Goal: Task Accomplishment & Management: Use online tool/utility

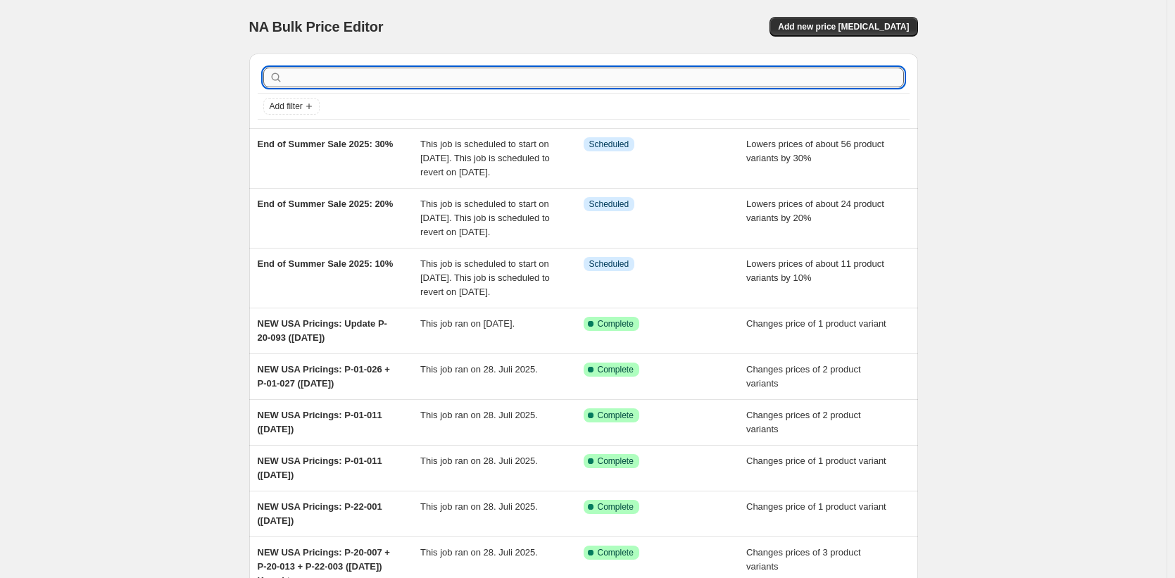
click at [354, 75] on input "text" at bounding box center [595, 78] width 618 height 20
type input "test"
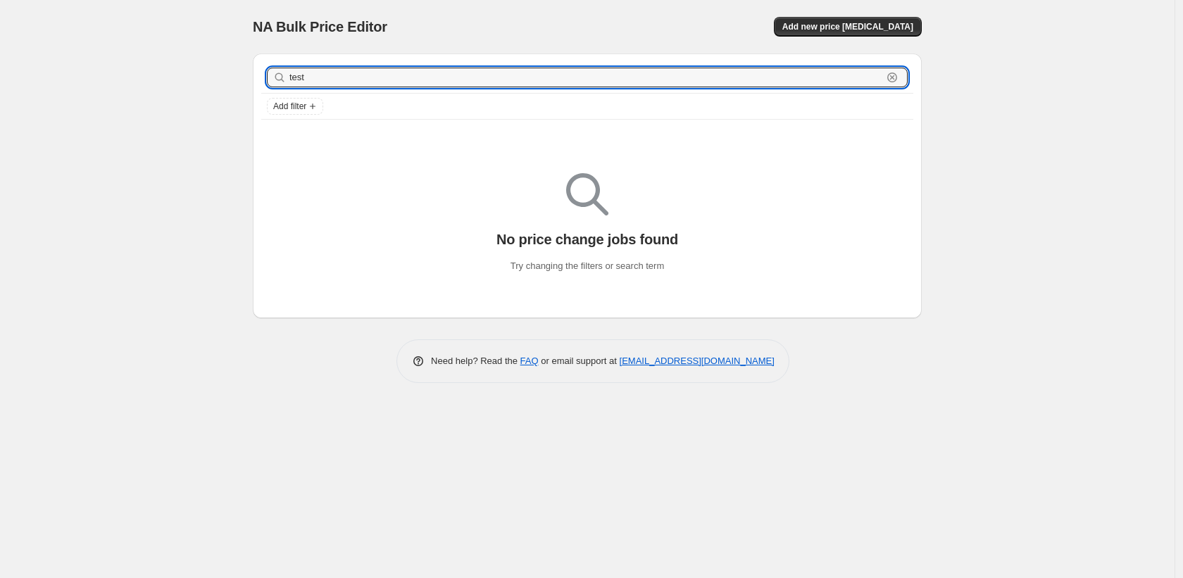
drag, startPoint x: 348, startPoint y: 82, endPoint x: 234, endPoint y: 85, distance: 113.4
click at [234, 85] on div "NA Bulk Price Editor. This page is ready NA Bulk Price Editor Add new price cha…" at bounding box center [587, 289] width 1175 height 578
type input "tes"
drag, startPoint x: 318, startPoint y: 80, endPoint x: 145, endPoint y: 58, distance: 173.9
click at [145, 58] on div "NA Bulk Price Editor. This page is ready NA Bulk Price Editor Add new price cha…" at bounding box center [587, 289] width 1175 height 578
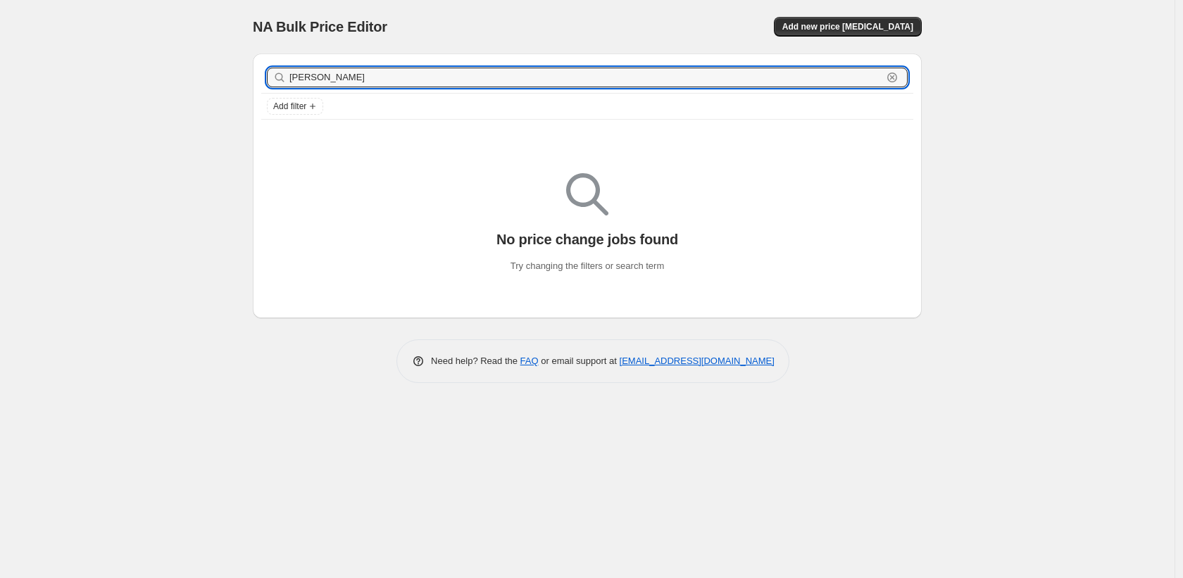
type input "sale"
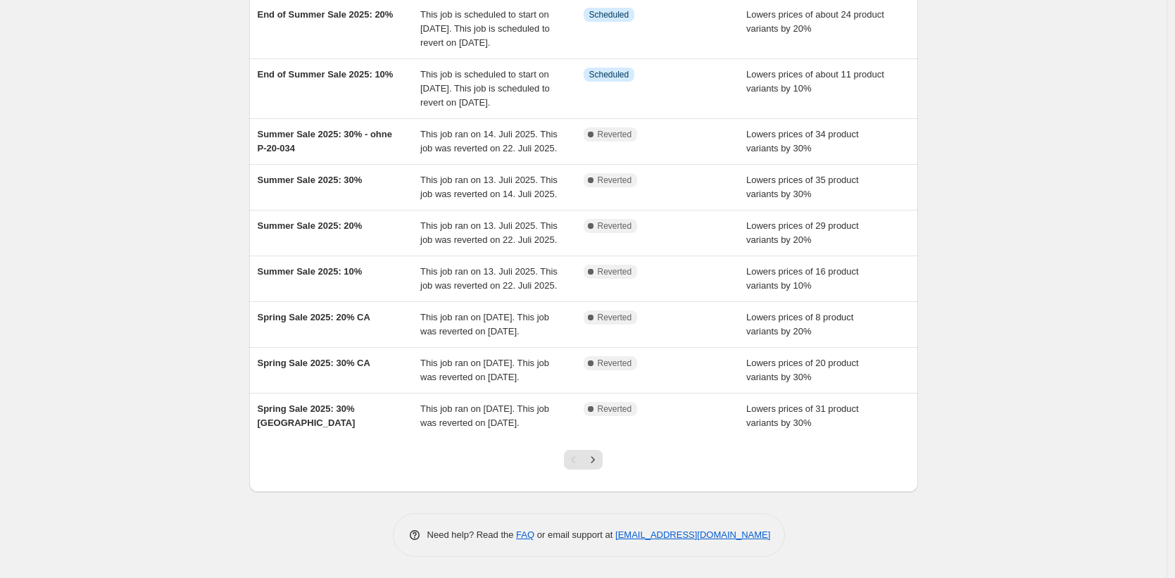
scroll to position [242, 0]
click at [593, 467] on icon "Next" at bounding box center [593, 460] width 14 height 14
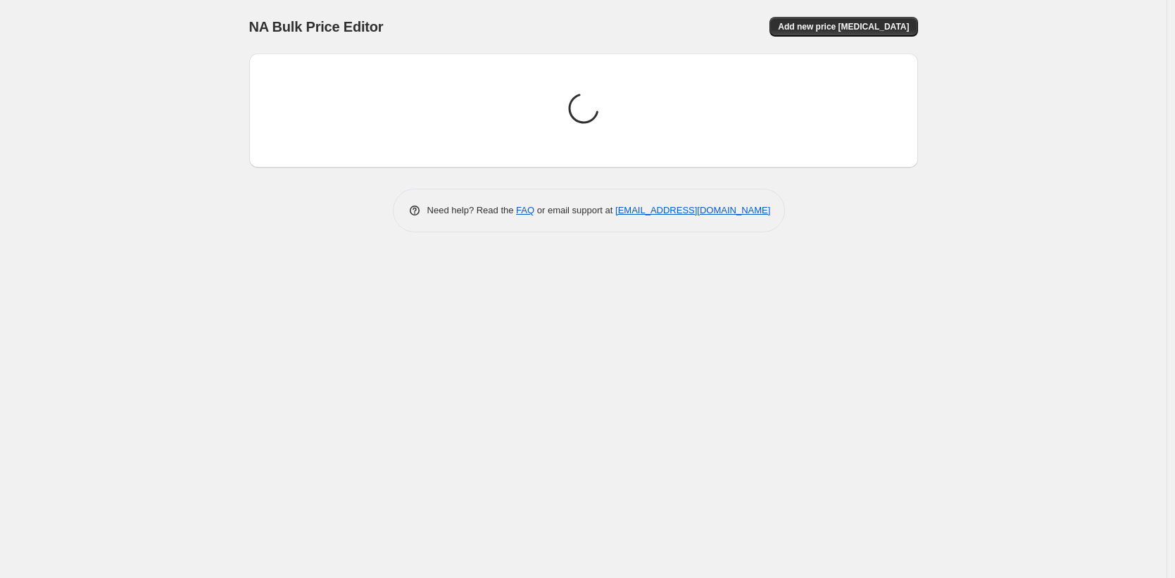
scroll to position [0, 0]
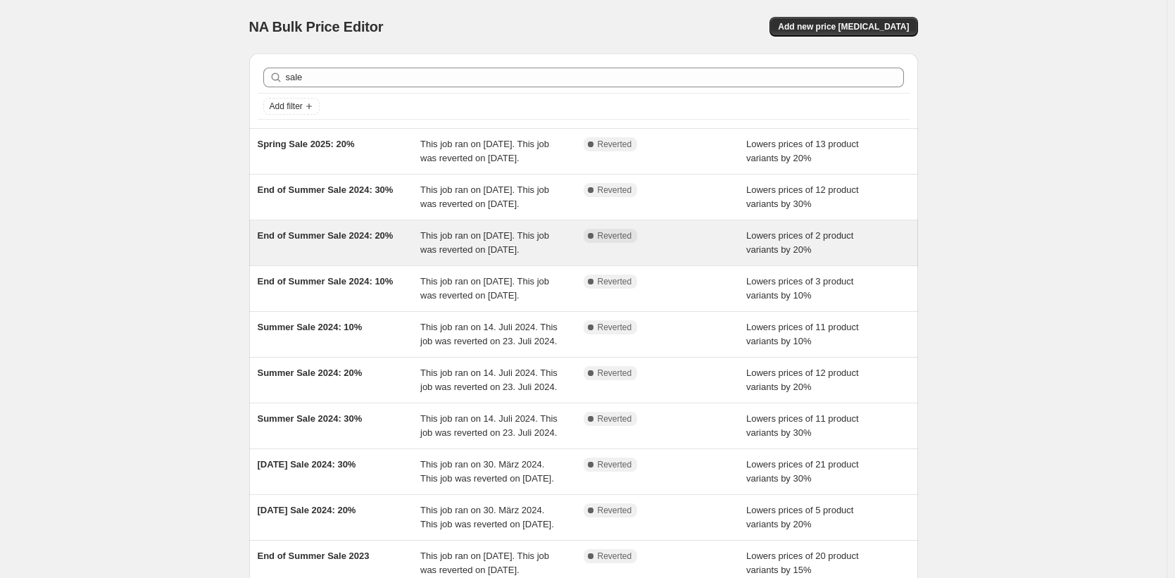
click at [361, 257] on div "End of Summer Sale 2024: 20%" at bounding box center [339, 243] width 163 height 28
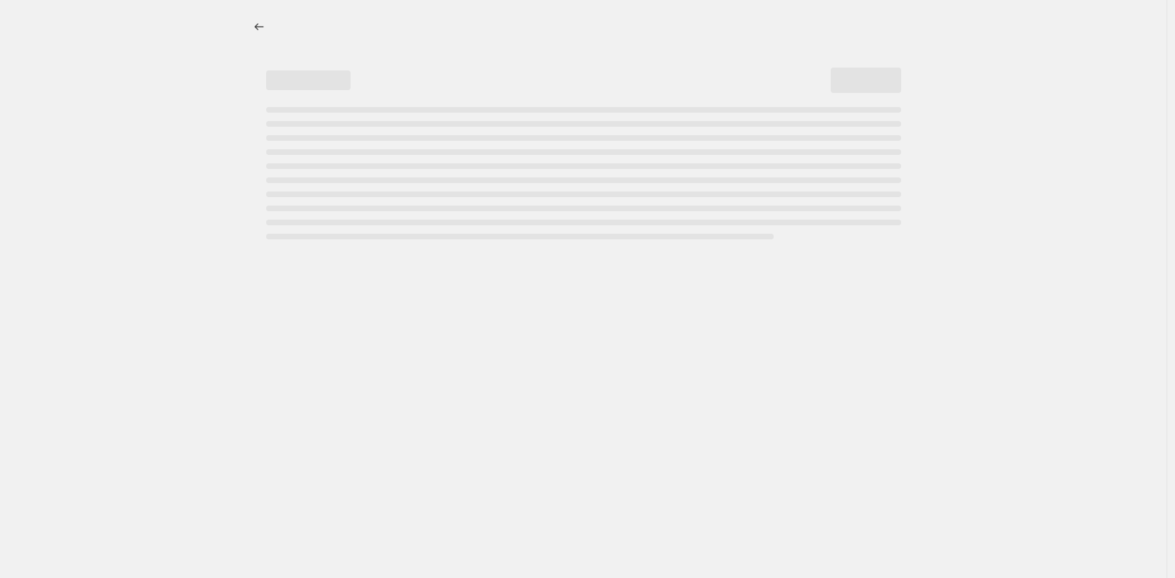
select select "percentage"
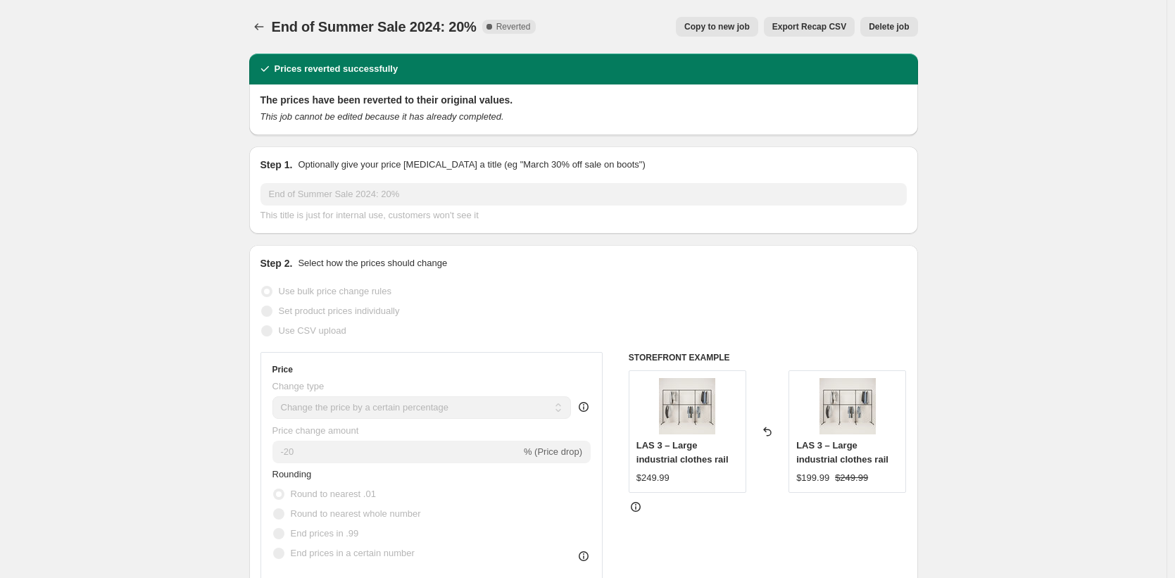
click at [706, 30] on span "Copy to new job" at bounding box center [716, 26] width 65 height 11
select select "percentage"
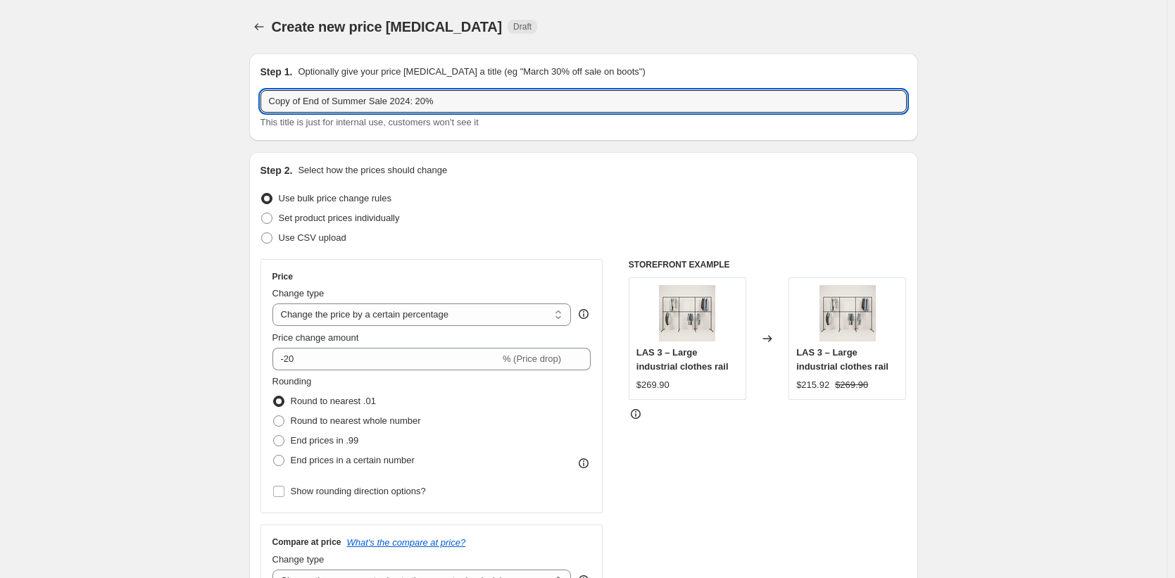
drag, startPoint x: 468, startPoint y: 101, endPoint x: 263, endPoint y: 78, distance: 206.9
click at [263, 78] on div "Step 1. Optionally give your price change job a title (eg "March 30% off sale o…" at bounding box center [583, 97] width 669 height 87
type input "Test 10%"
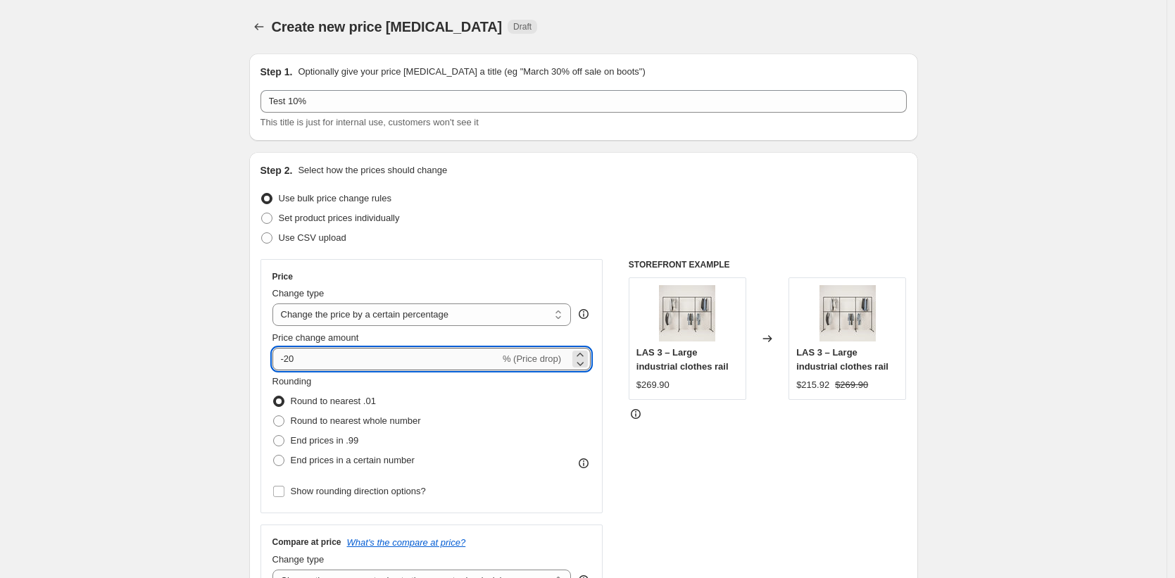
click at [289, 359] on input "-20" at bounding box center [386, 359] width 227 height 23
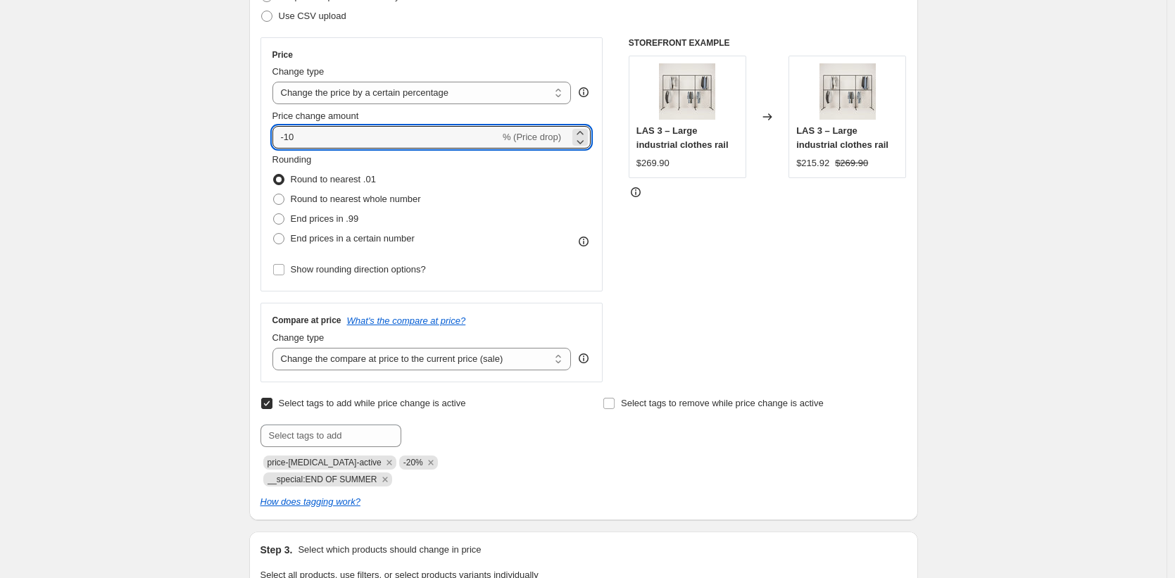
scroll to position [317, 0]
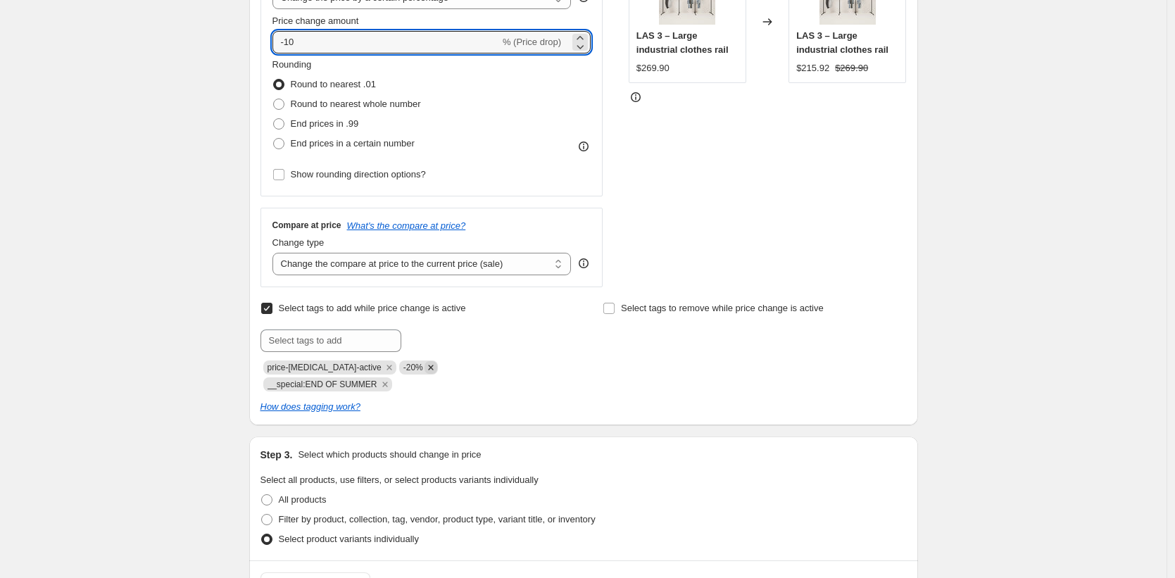
type input "-10"
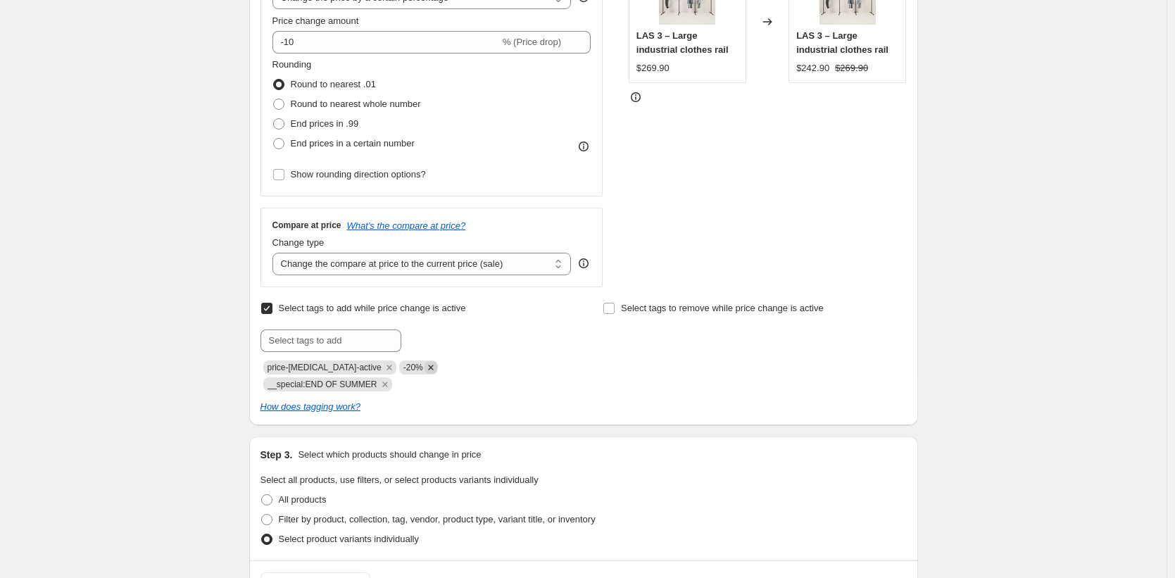
click at [425, 366] on icon "Remove -20%" at bounding box center [431, 367] width 13 height 13
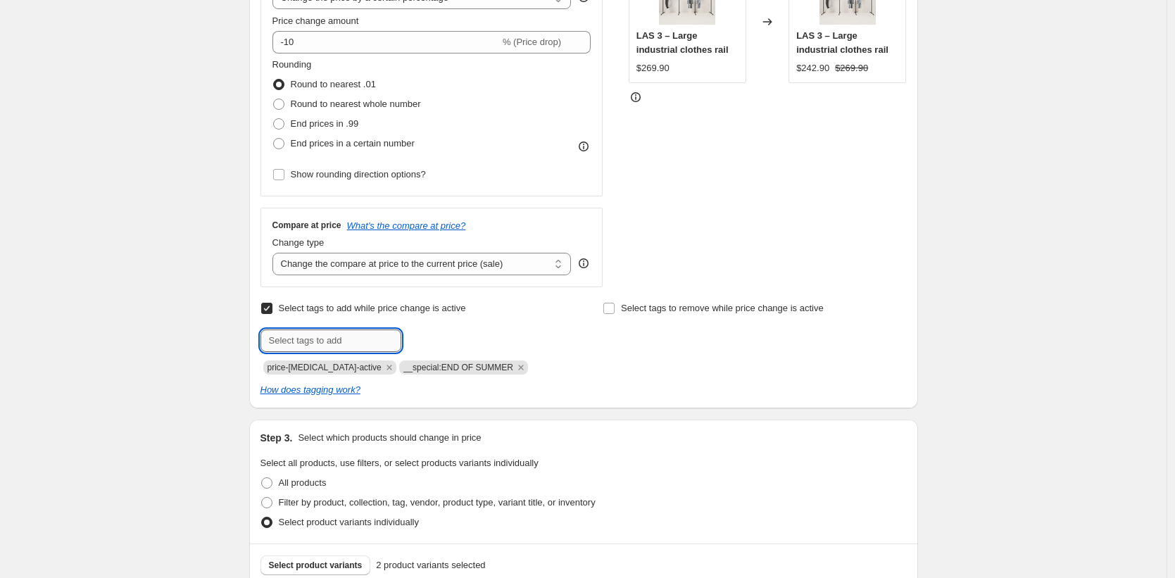
click at [355, 343] on input "text" at bounding box center [331, 341] width 141 height 23
type input "-10%"
click at [417, 332] on button "Add -10%" at bounding box center [433, 340] width 56 height 20
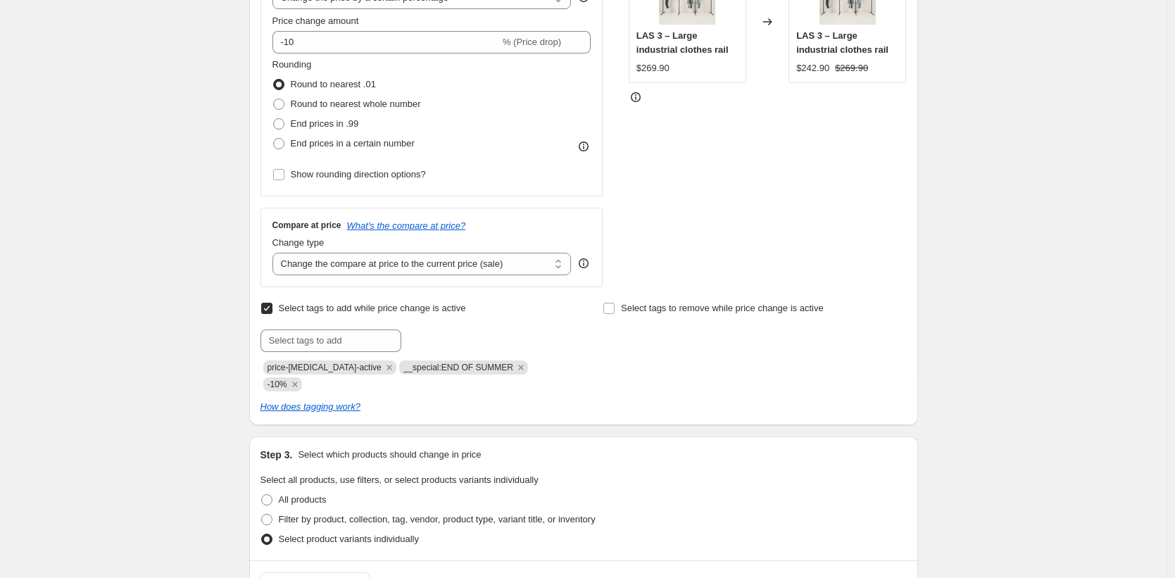
scroll to position [506, 0]
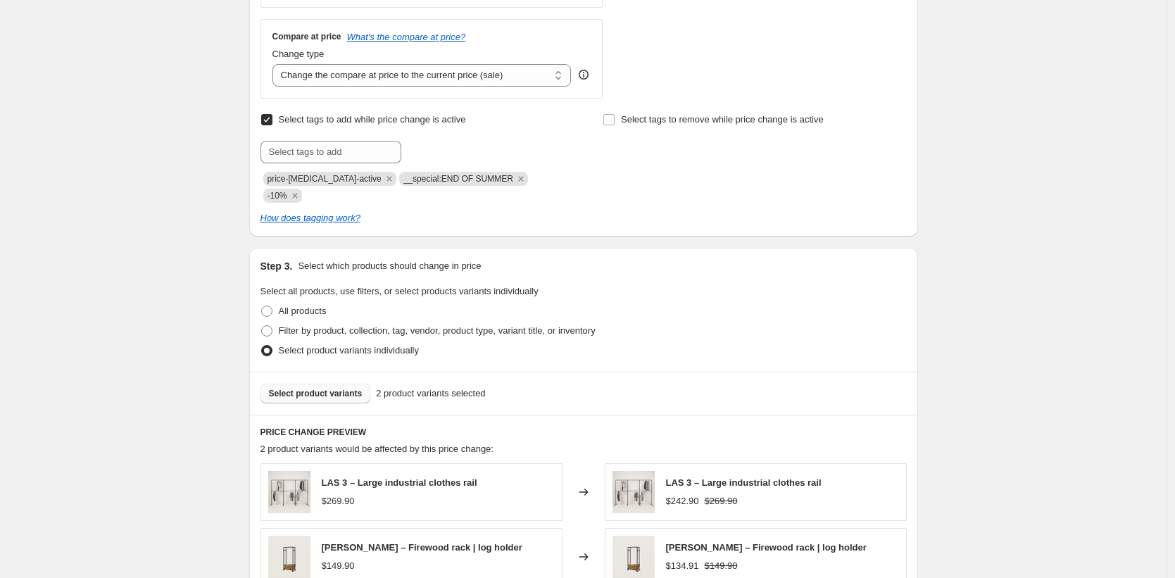
click at [339, 388] on span "Select product variants" at bounding box center [316, 393] width 94 height 11
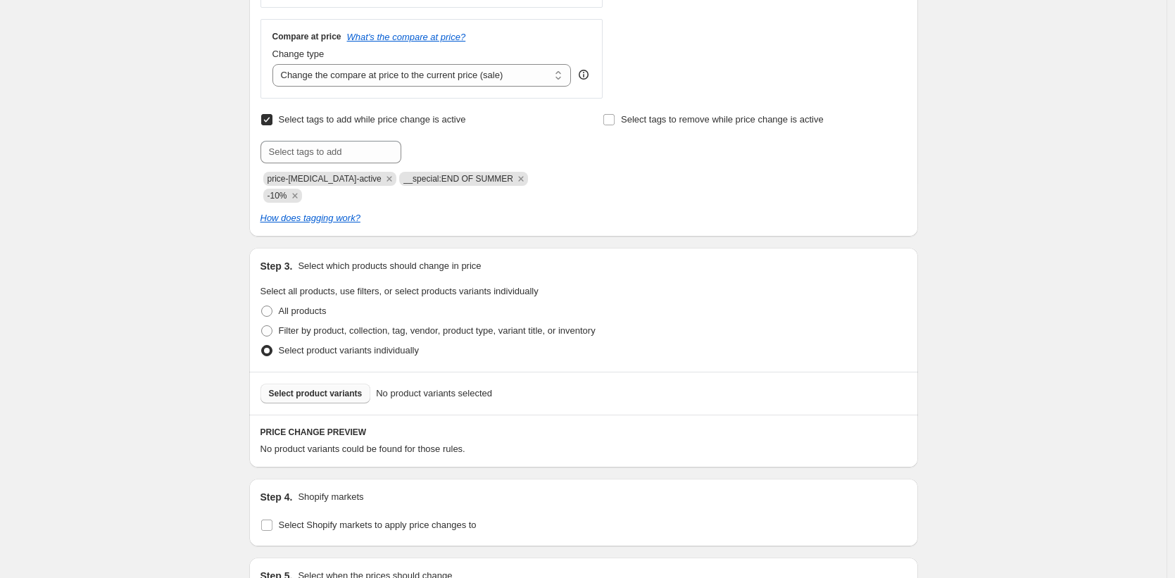
click at [331, 388] on span "Select product variants" at bounding box center [316, 393] width 94 height 11
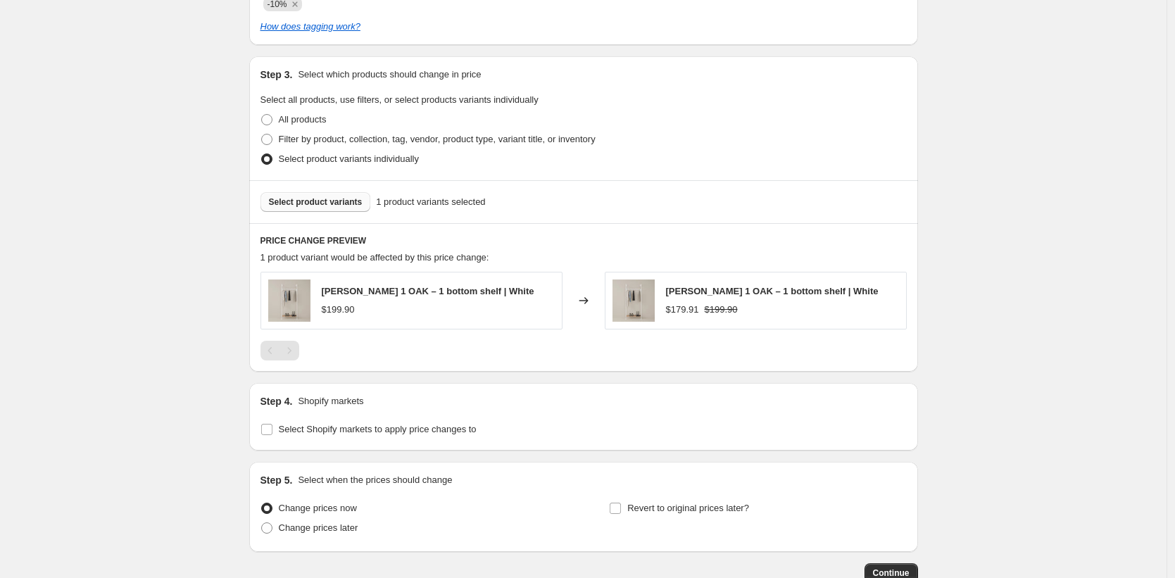
scroll to position [771, 0]
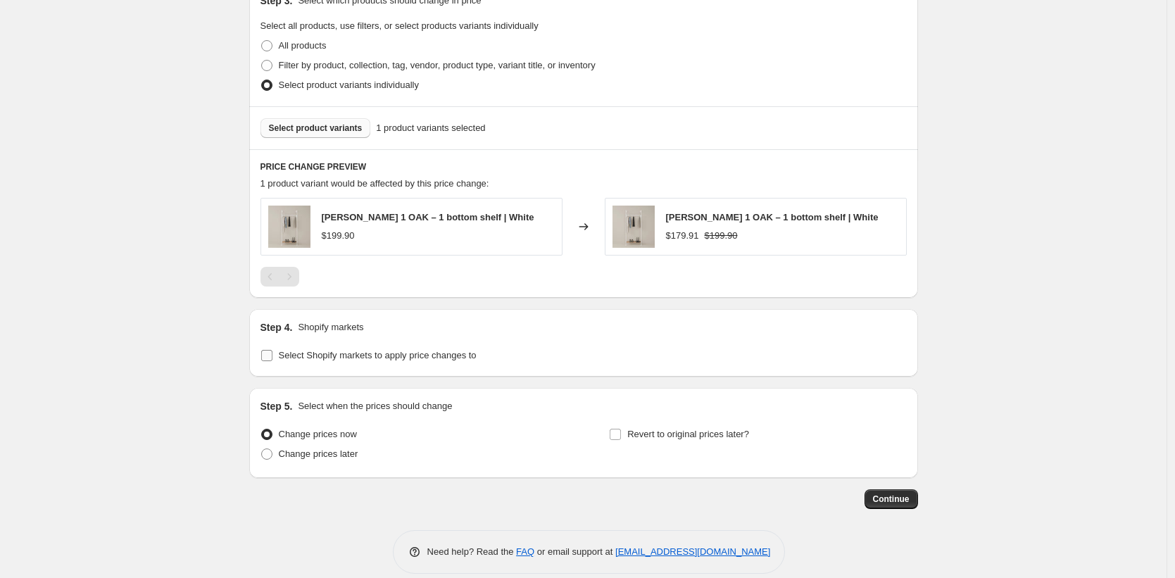
click at [270, 350] on input "Select Shopify markets to apply price changes to" at bounding box center [266, 355] width 11 height 11
checkbox input "true"
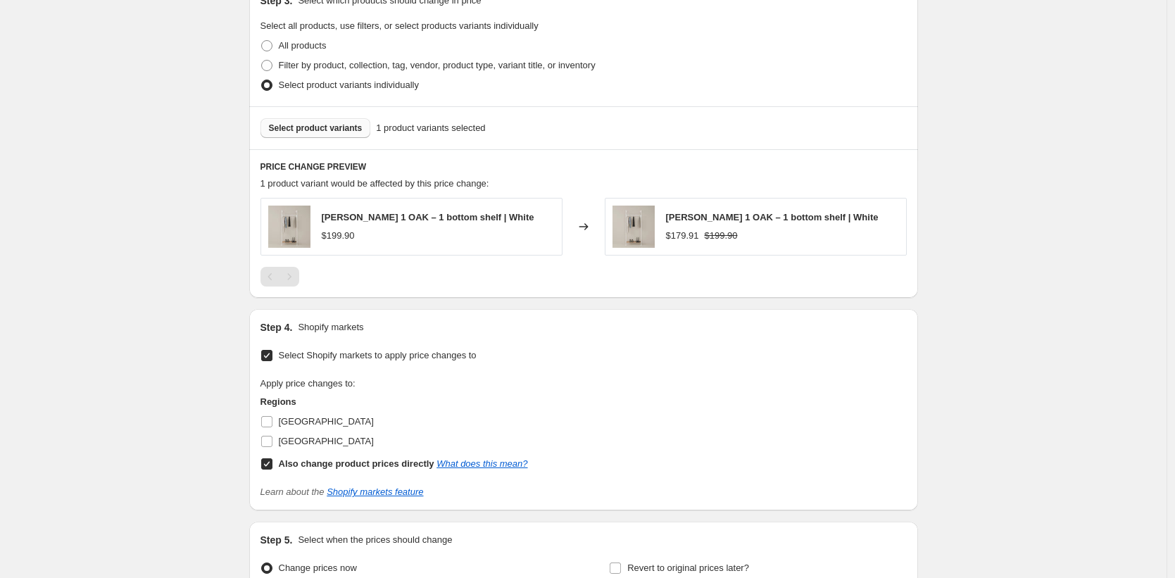
scroll to position [839, 0]
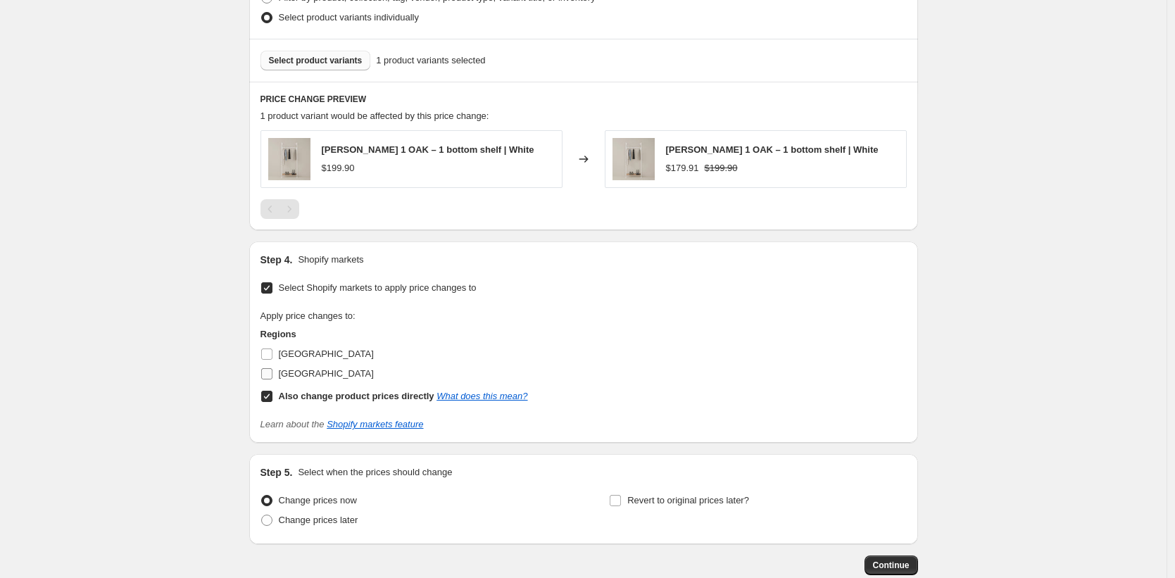
click at [268, 368] on input "Vereinigte Staaten" at bounding box center [266, 373] width 11 height 11
checkbox input "true"
checkbox input "false"
click at [879, 560] on span "Continue" at bounding box center [891, 565] width 37 height 11
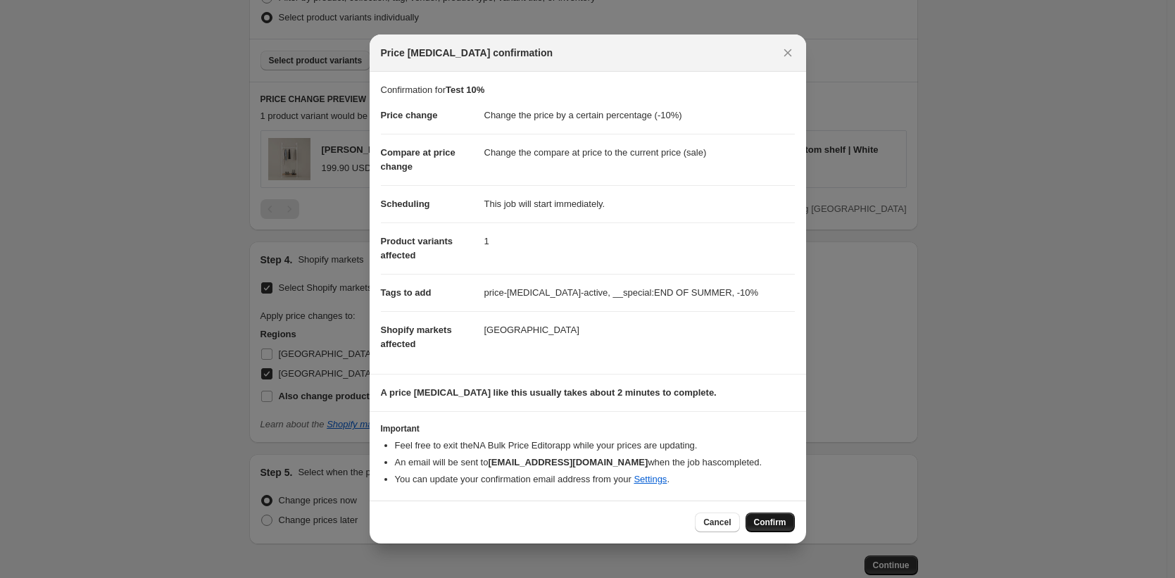
click at [756, 526] on span "Confirm" at bounding box center [770, 522] width 32 height 11
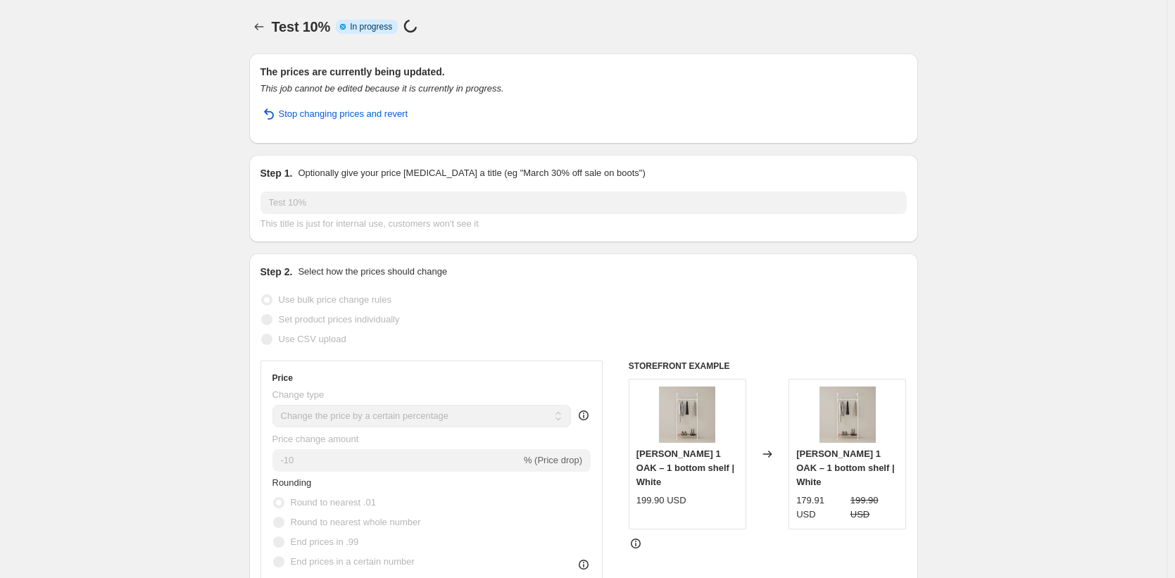
select select "percentage"
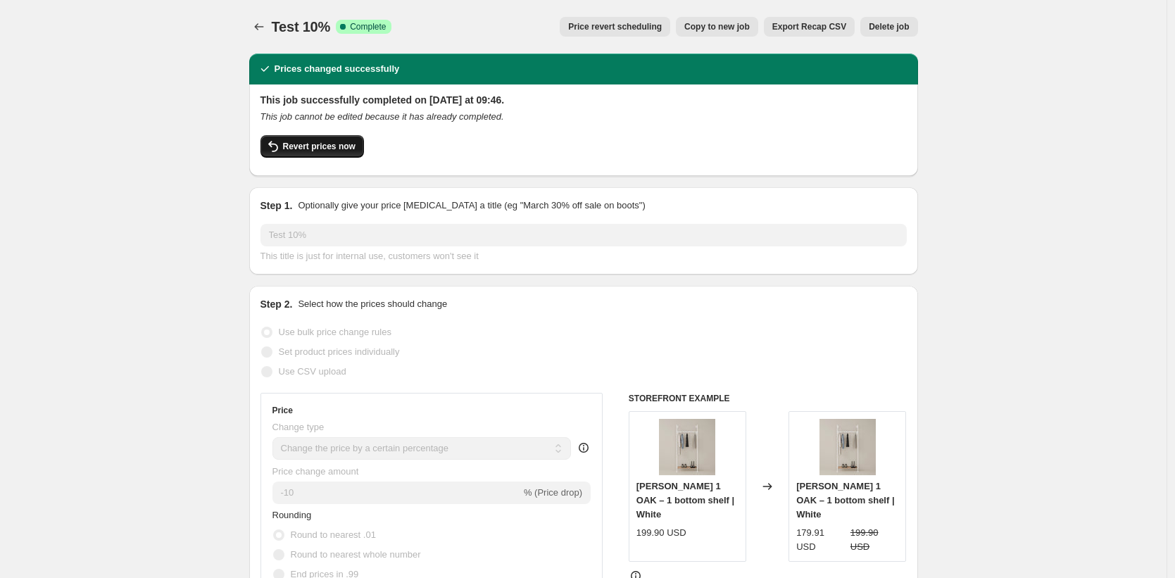
click at [313, 147] on span "Revert prices now" at bounding box center [319, 146] width 73 height 11
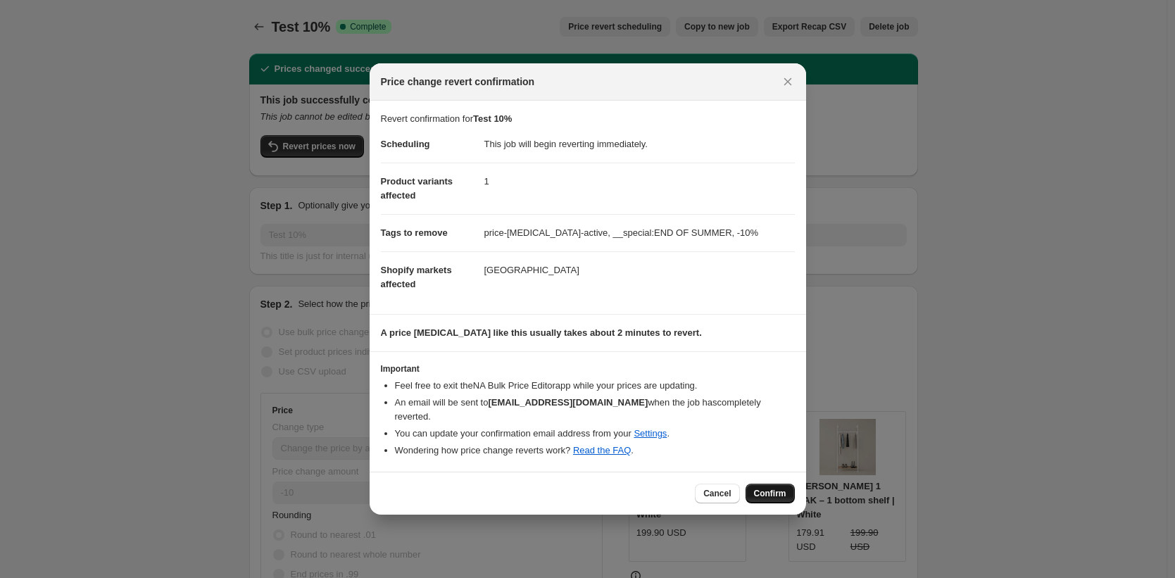
click at [787, 494] on button "Confirm" at bounding box center [770, 494] width 49 height 20
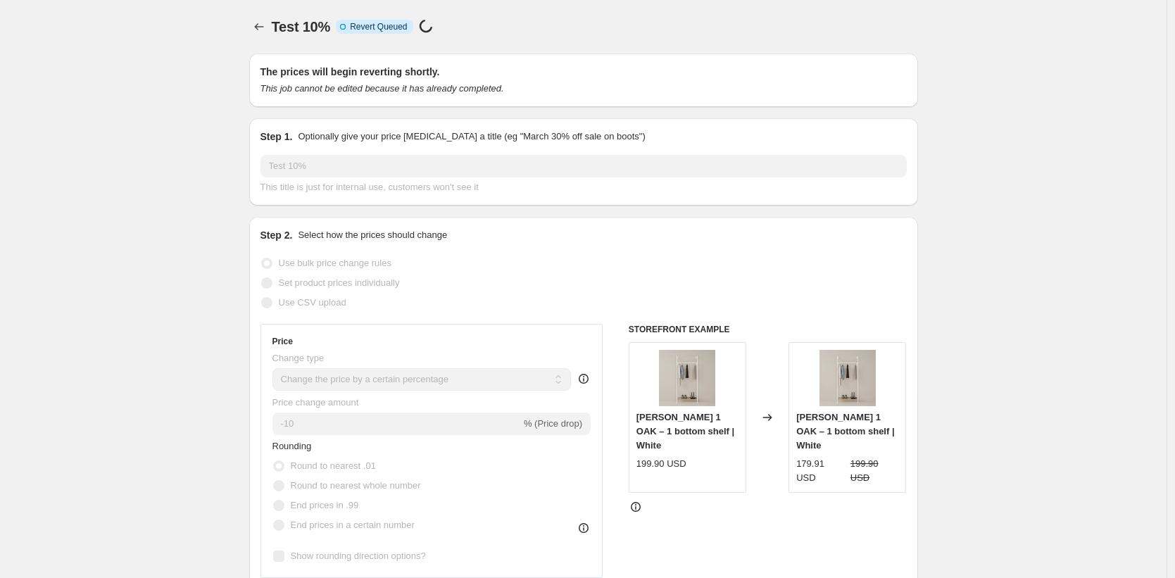
select select "percentage"
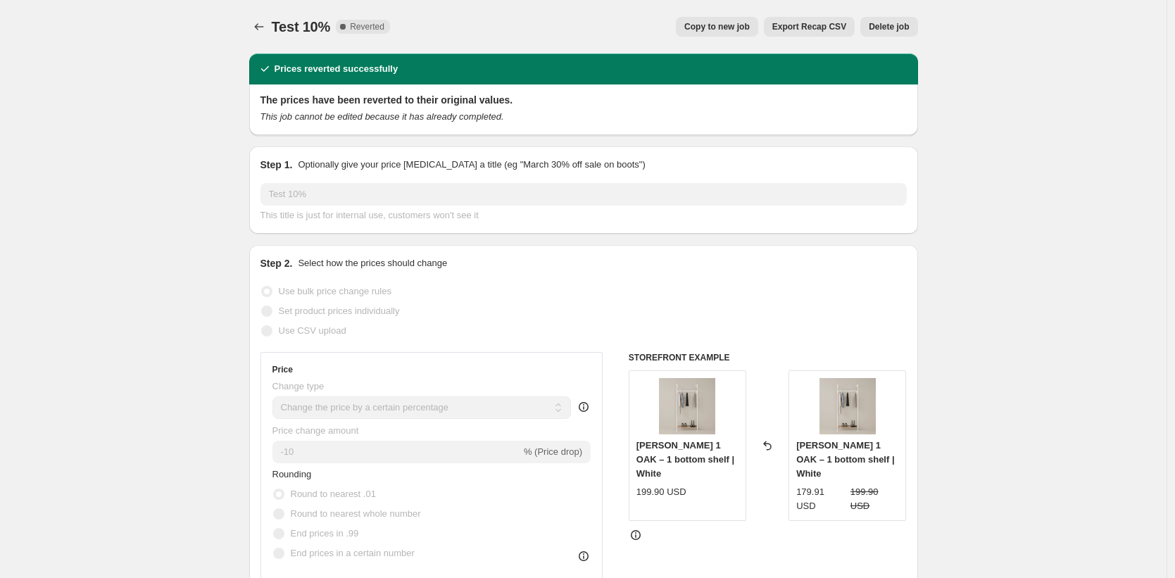
click at [713, 28] on span "Copy to new job" at bounding box center [716, 26] width 65 height 11
select select "percentage"
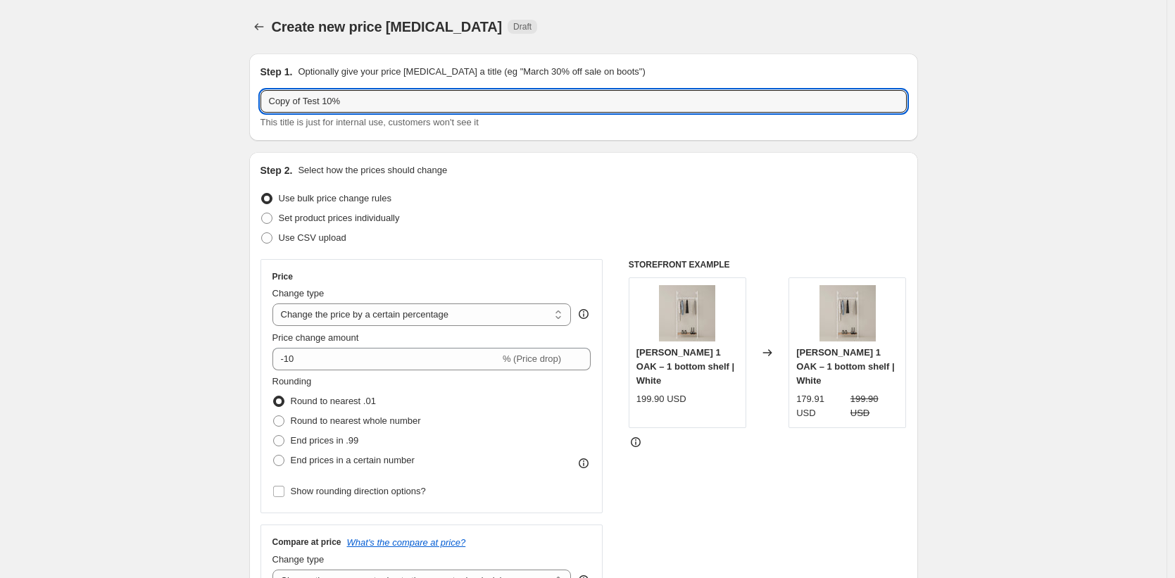
drag, startPoint x: 327, startPoint y: 101, endPoint x: 188, endPoint y: 88, distance: 139.3
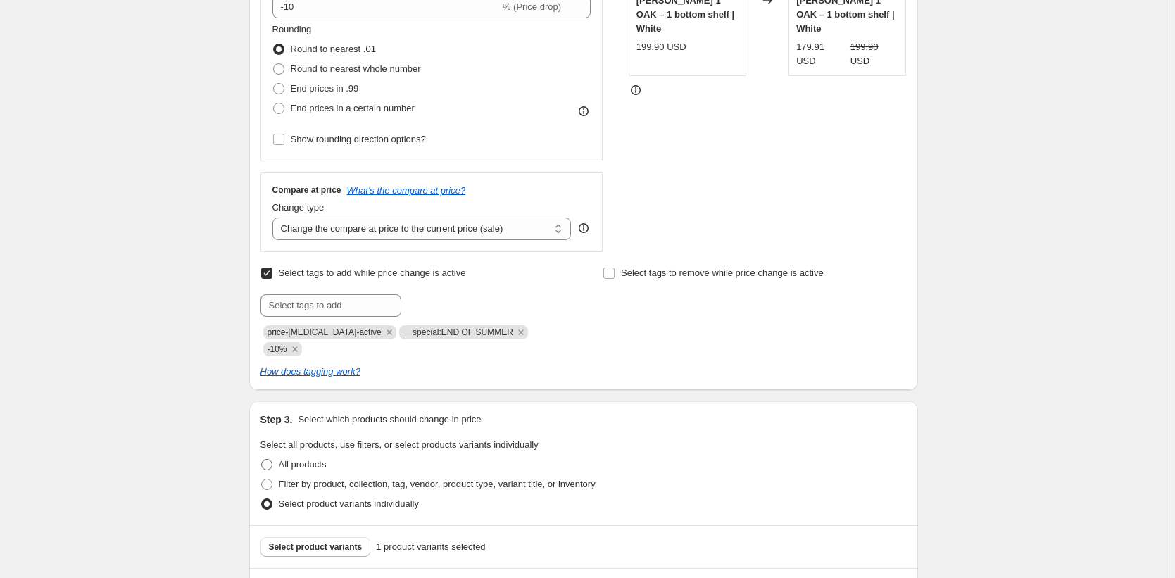
scroll to position [420, 0]
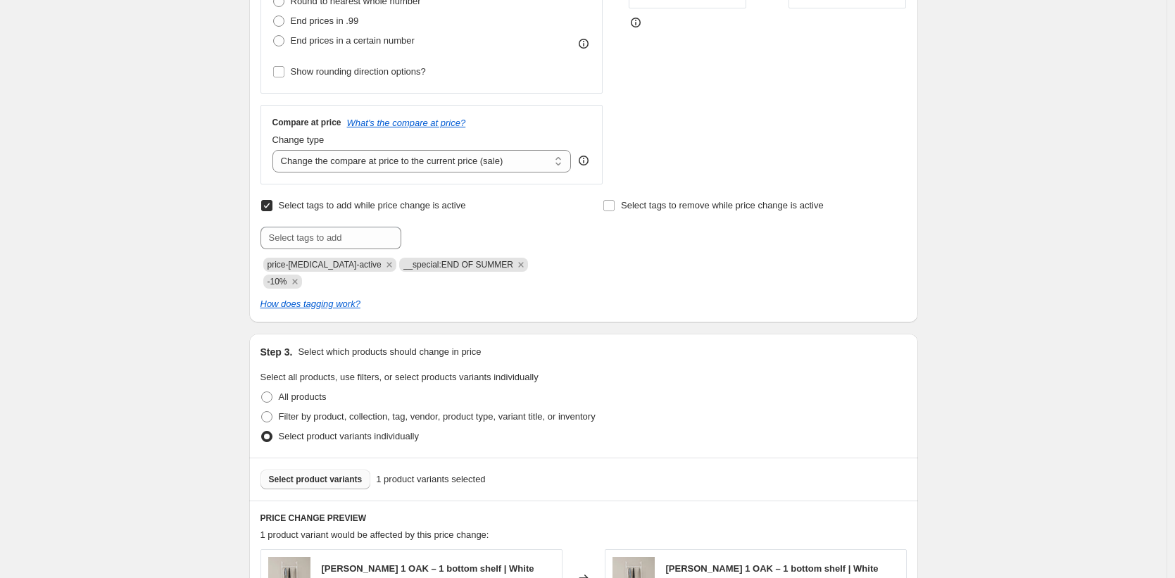
type input "Test 2: 10%"
click at [334, 474] on span "Select product variants" at bounding box center [316, 479] width 94 height 11
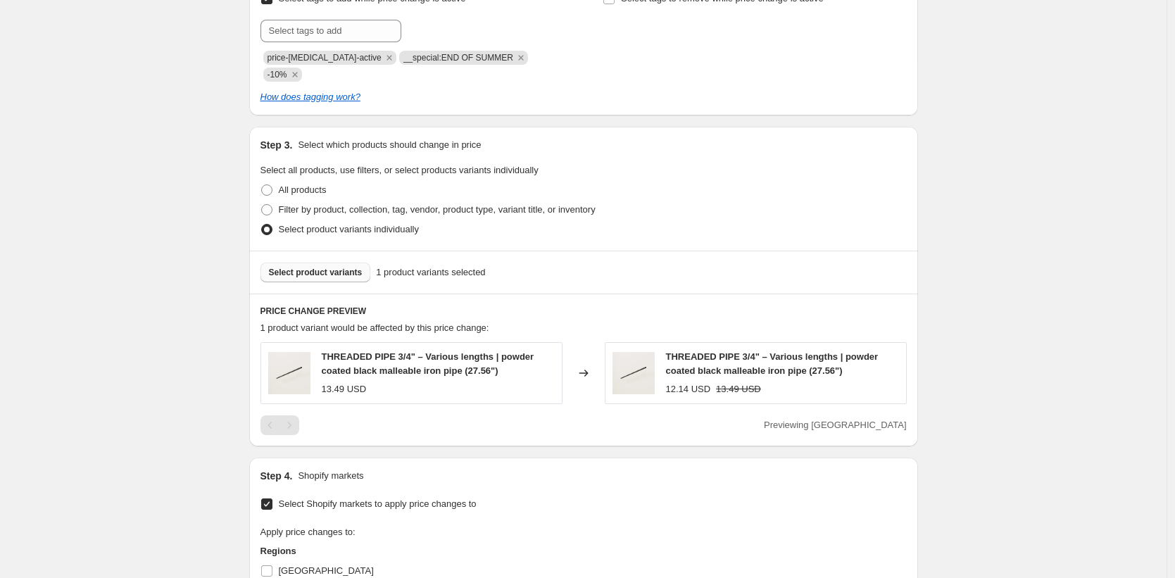
scroll to position [682, 0]
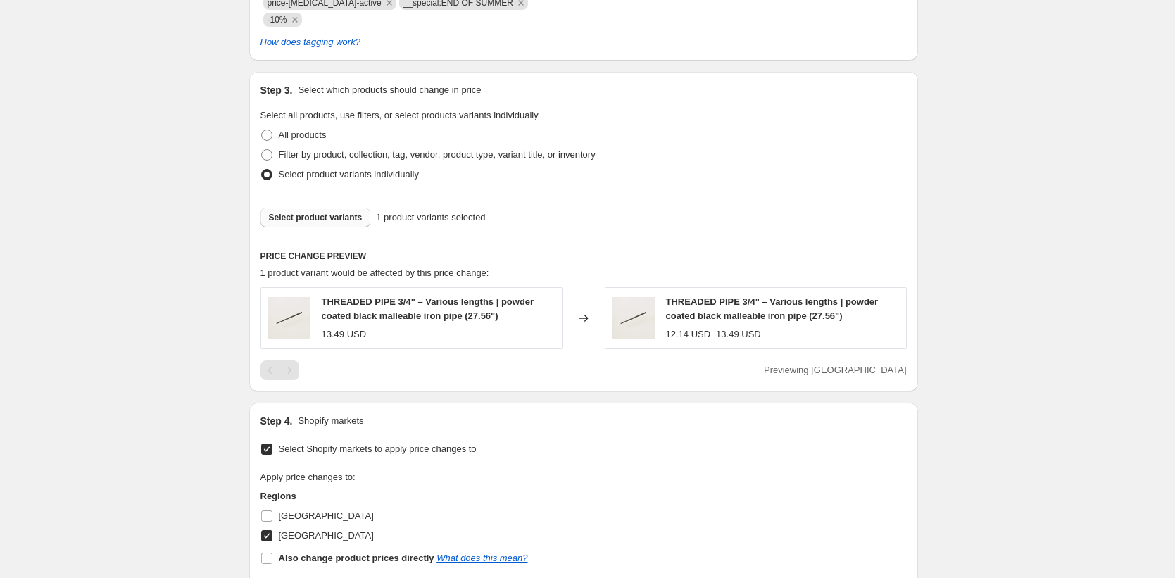
click at [329, 212] on span "Select product variants" at bounding box center [316, 217] width 94 height 11
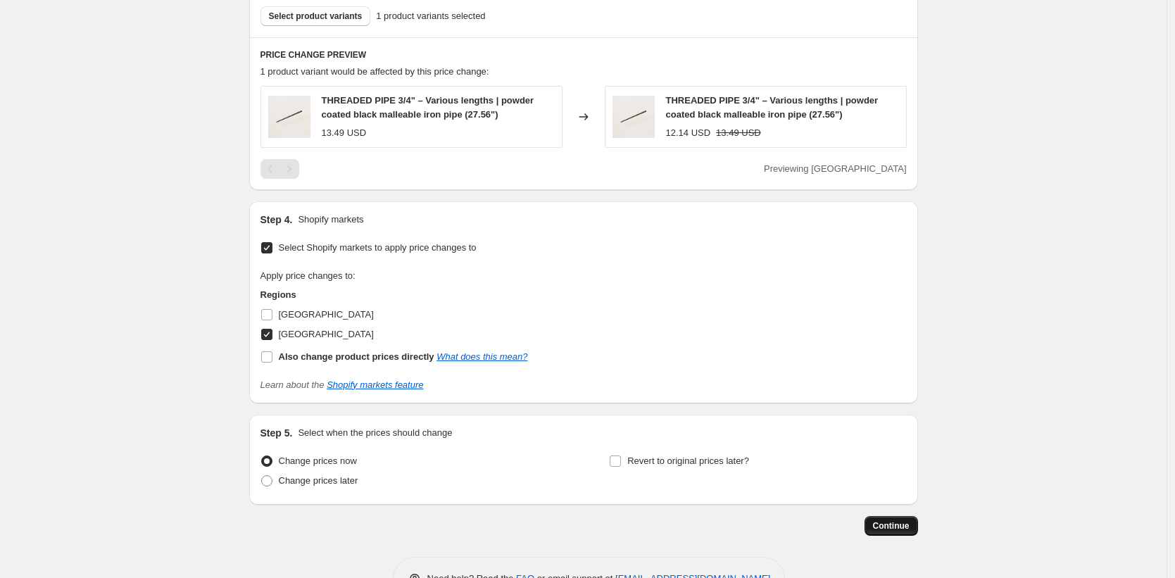
click at [897, 520] on span "Continue" at bounding box center [891, 525] width 37 height 11
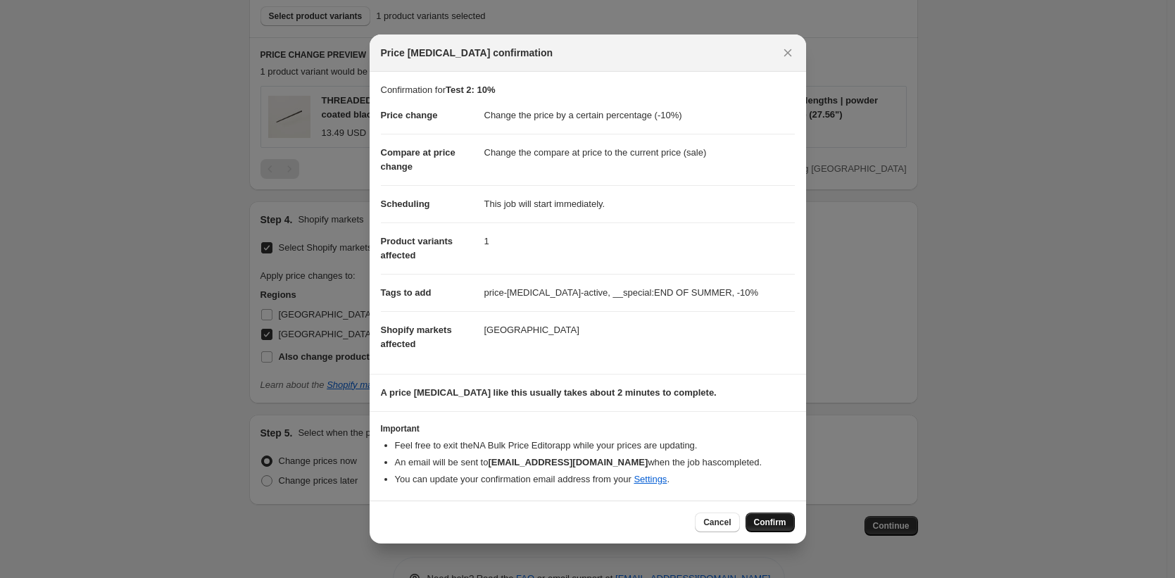
click at [768, 523] on span "Confirm" at bounding box center [770, 522] width 32 height 11
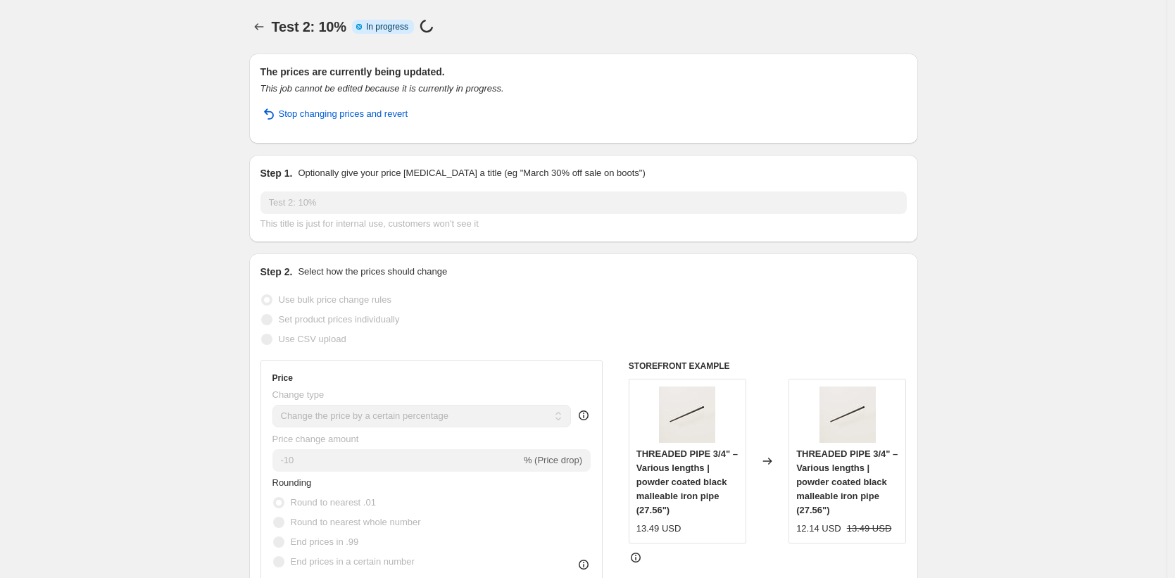
select select "percentage"
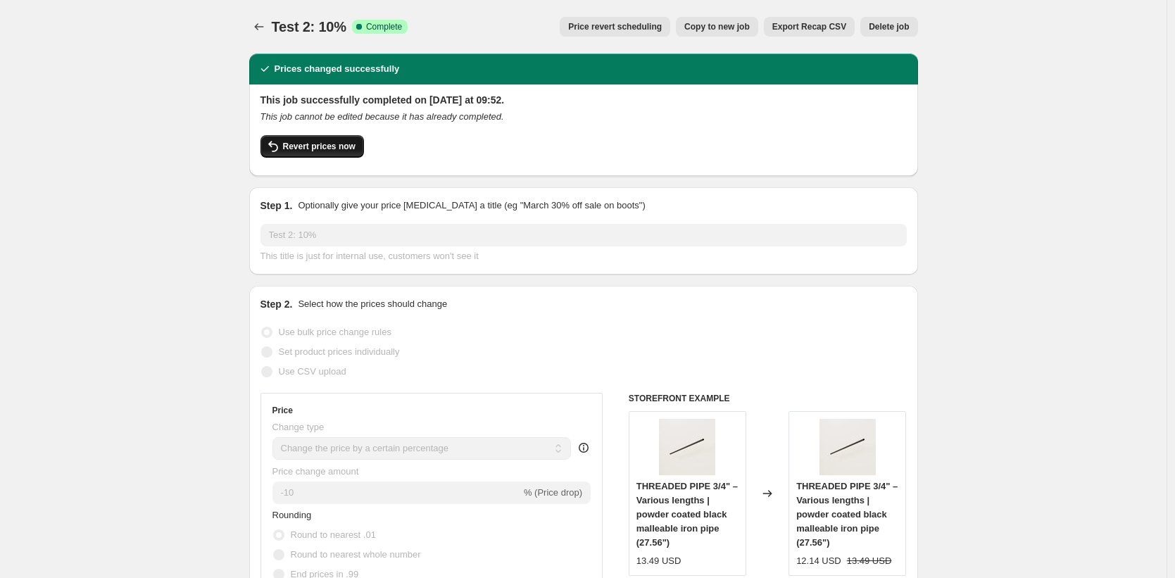
click at [334, 144] on span "Revert prices now" at bounding box center [319, 146] width 73 height 11
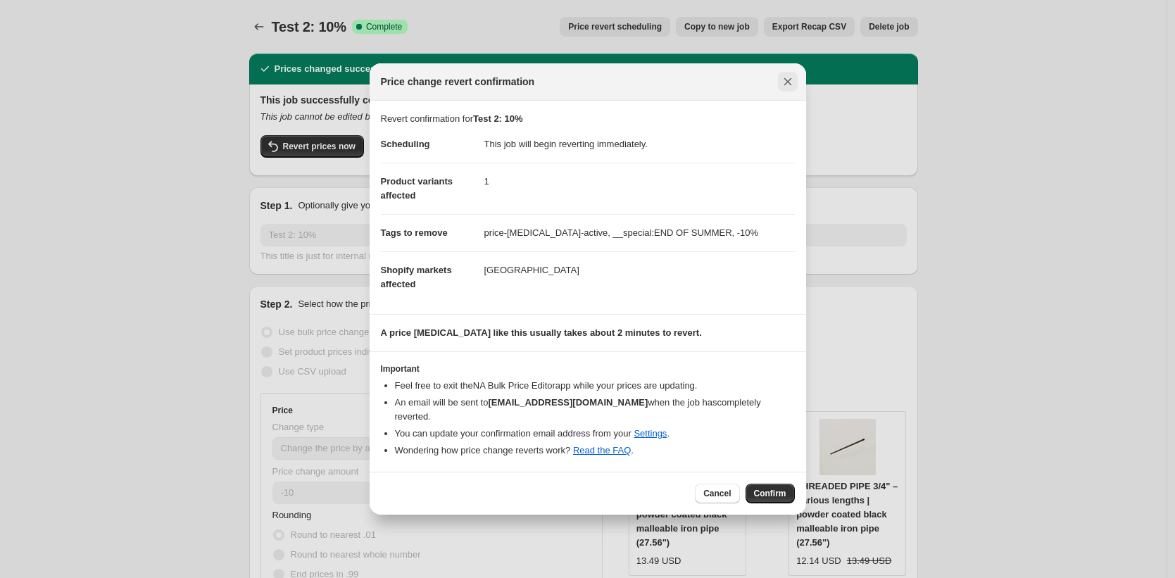
click at [791, 89] on icon "Close" at bounding box center [788, 82] width 14 height 14
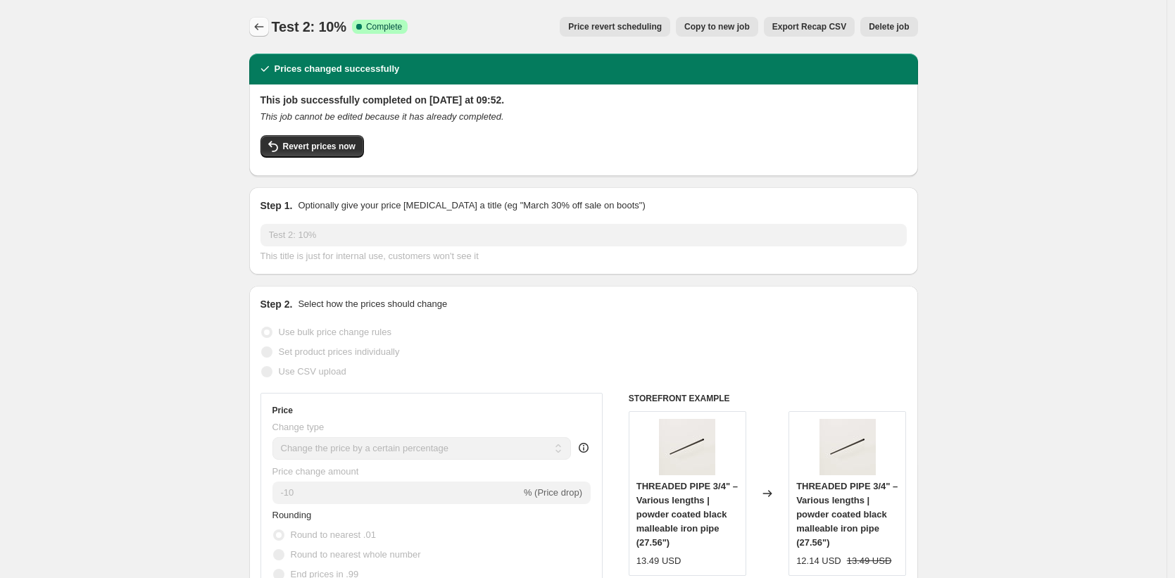
click at [265, 25] on icon "Price change jobs" at bounding box center [259, 27] width 14 height 14
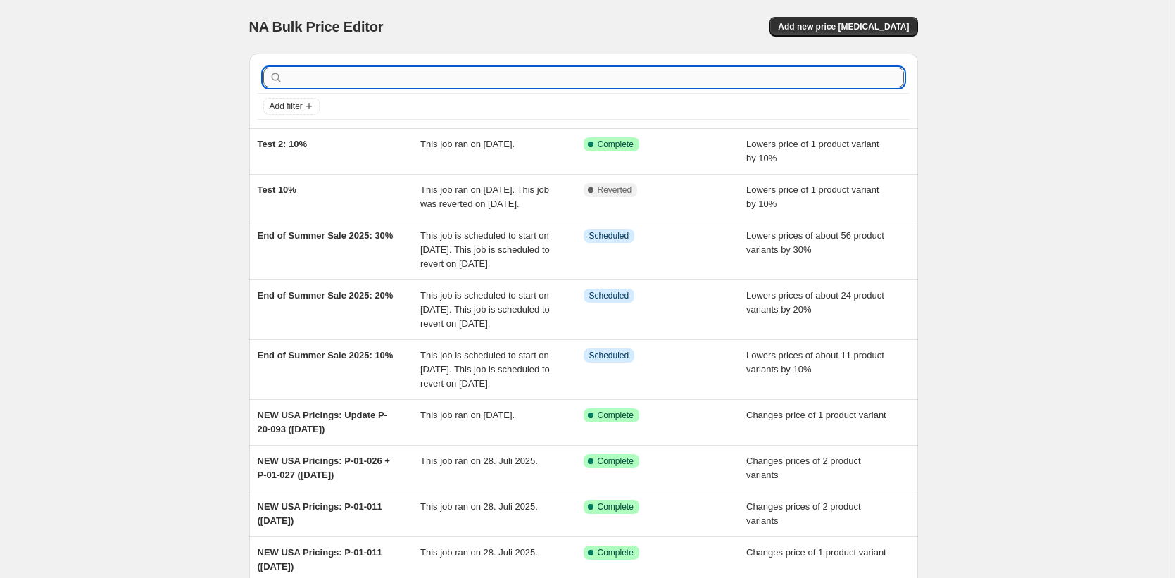
click at [668, 84] on input "text" at bounding box center [595, 78] width 618 height 20
type input "test"
